Goal: Check status: Check status

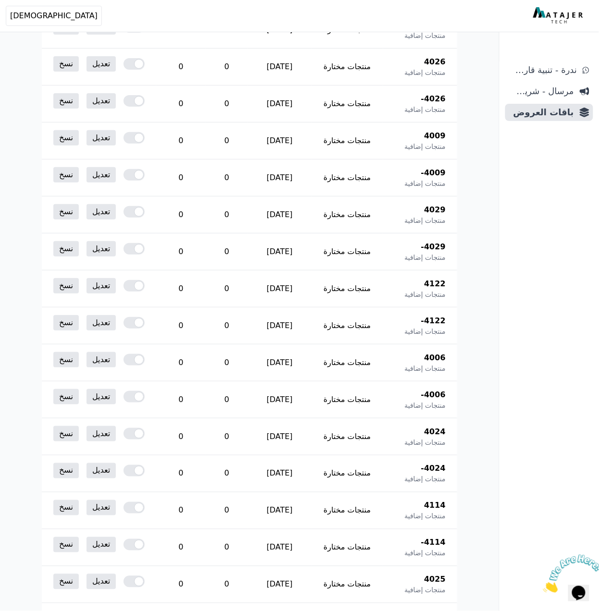
scroll to position [7704, 0]
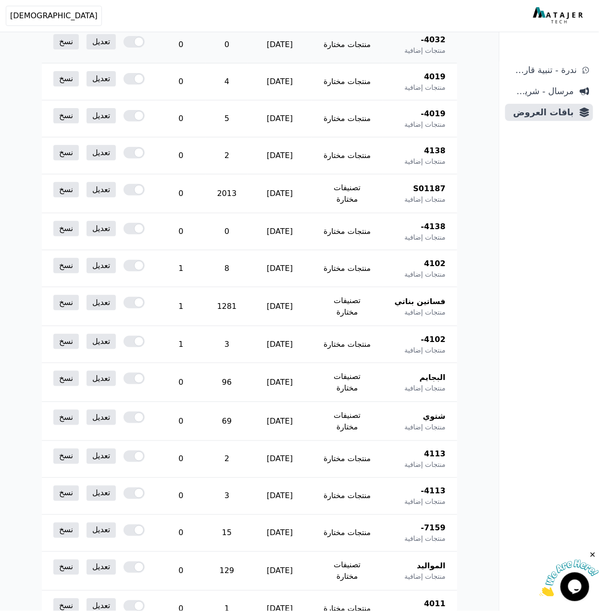
scroll to position [5895, 0]
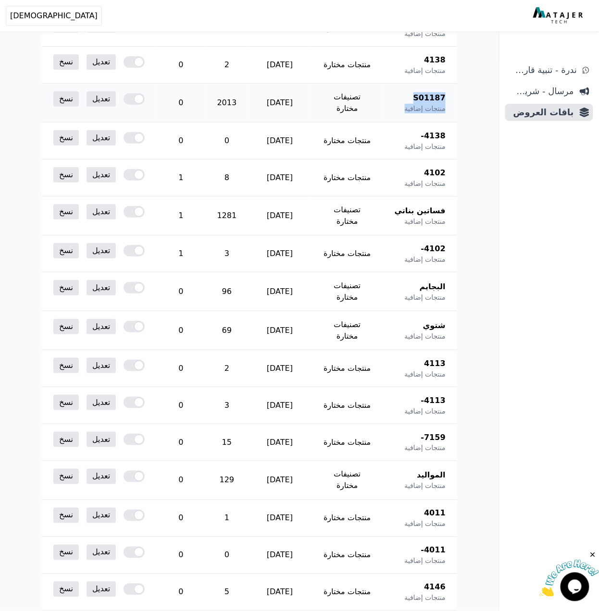
drag, startPoint x: 409, startPoint y: 112, endPoint x: 452, endPoint y: 108, distance: 43.4
click at [452, 108] on th "S01187 منتجات إضافية" at bounding box center [420, 103] width 74 height 39
drag, startPoint x: 452, startPoint y: 108, endPoint x: 482, endPoint y: 128, distance: 35.7
click at [433, 104] on span "S01187" at bounding box center [429, 98] width 32 height 12
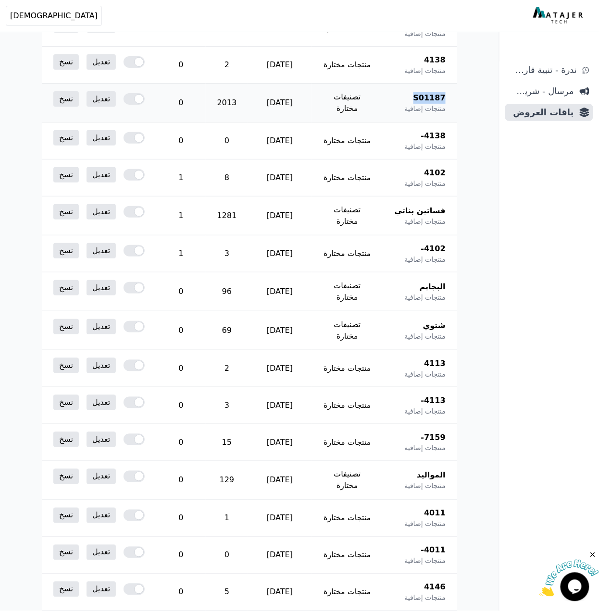
click at [433, 104] on span "S01187" at bounding box center [429, 98] width 32 height 12
click at [431, 104] on span "S01187" at bounding box center [429, 98] width 32 height 12
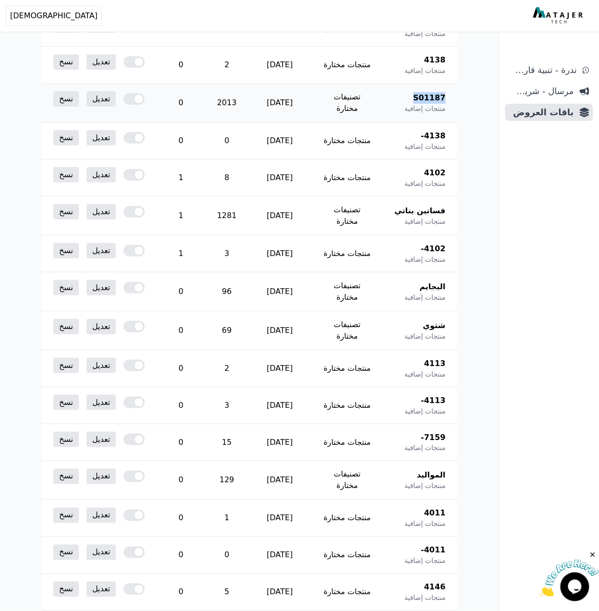
copy span "S01187"
